Goal: Task Accomplishment & Management: Manage account settings

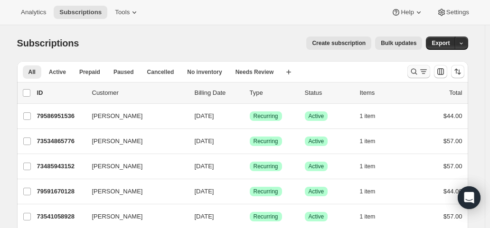
click at [418, 70] on icon "Search and filter results" at bounding box center [413, 71] width 9 height 9
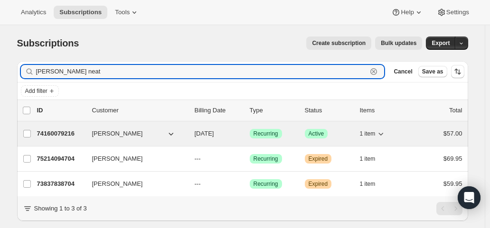
type input "[PERSON_NAME] neat"
click at [236, 131] on p "[DATE]" at bounding box center [218, 133] width 47 height 9
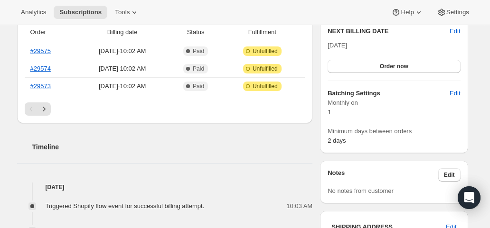
scroll to position [237, 0]
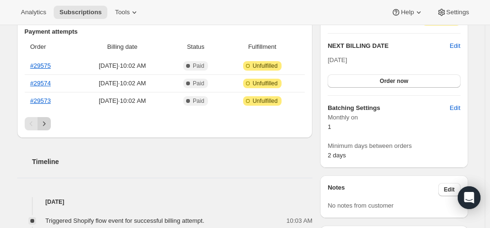
click at [47, 117] on button "Next" at bounding box center [43, 123] width 13 height 13
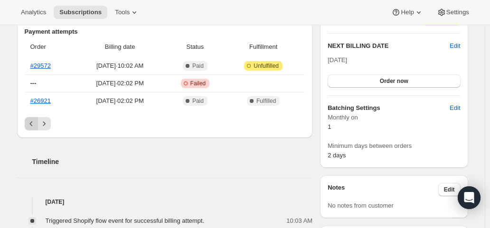
click at [33, 121] on icon "Previous" at bounding box center [31, 123] width 9 height 9
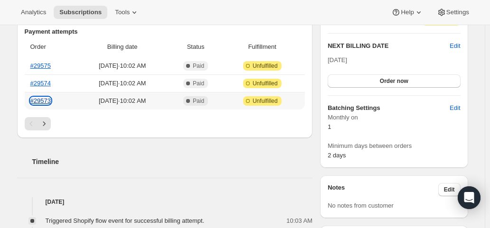
click at [37, 101] on link "#29573" at bounding box center [40, 100] width 20 height 7
